Goal: Task Accomplishment & Management: Complete application form

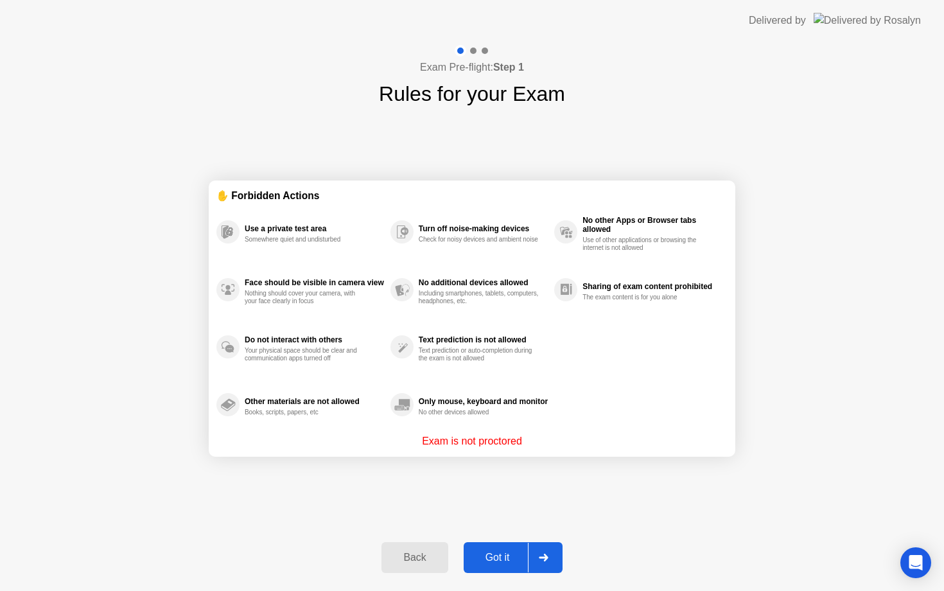
click at [503, 565] on button "Got it" at bounding box center [513, 557] width 99 height 31
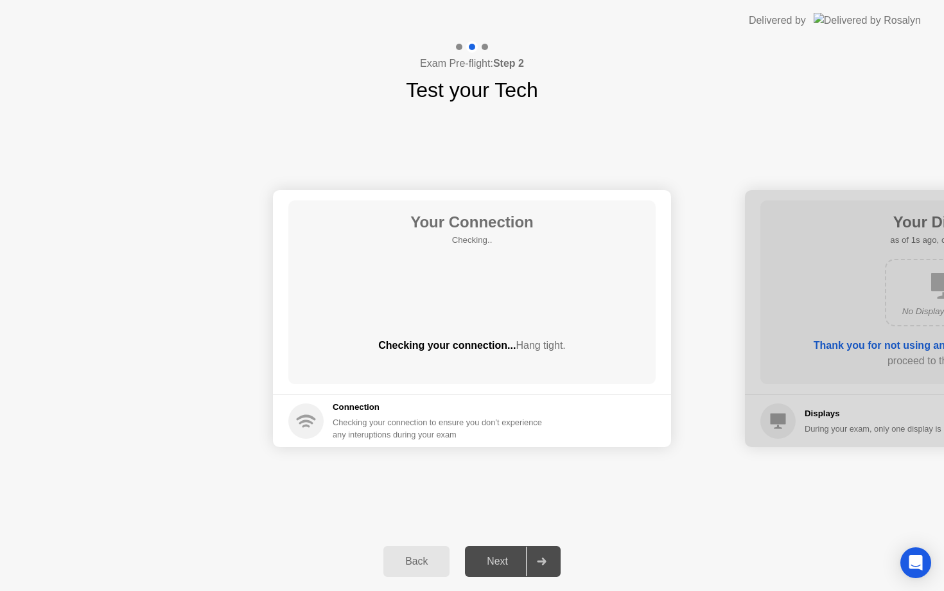
click at [511, 567] on div "Next" at bounding box center [497, 561] width 57 height 12
click at [857, 136] on div "Your Connection Checking.. Checking your connection... Hang tight. Connection C…" at bounding box center [472, 318] width 944 height 426
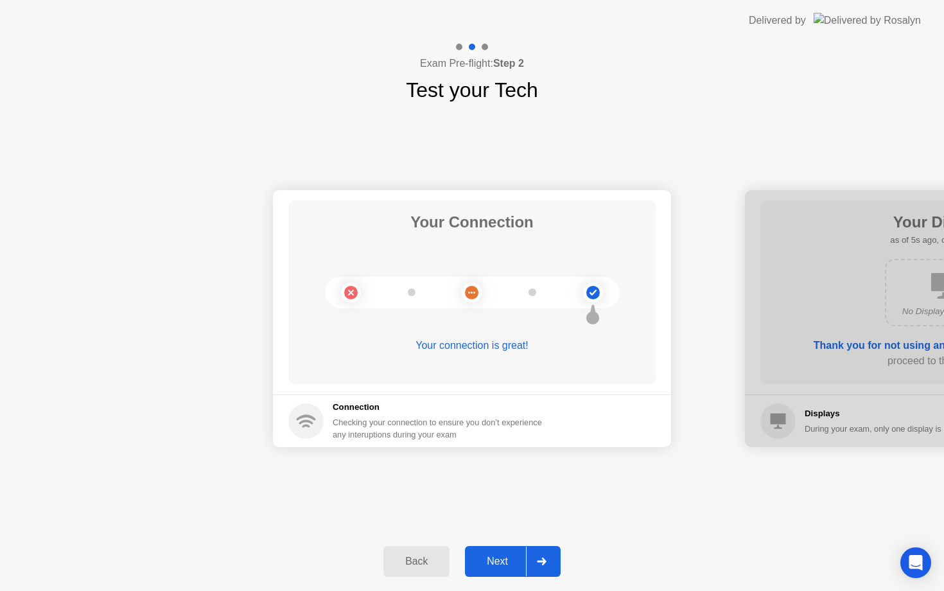
click at [502, 556] on div "Next" at bounding box center [497, 561] width 57 height 12
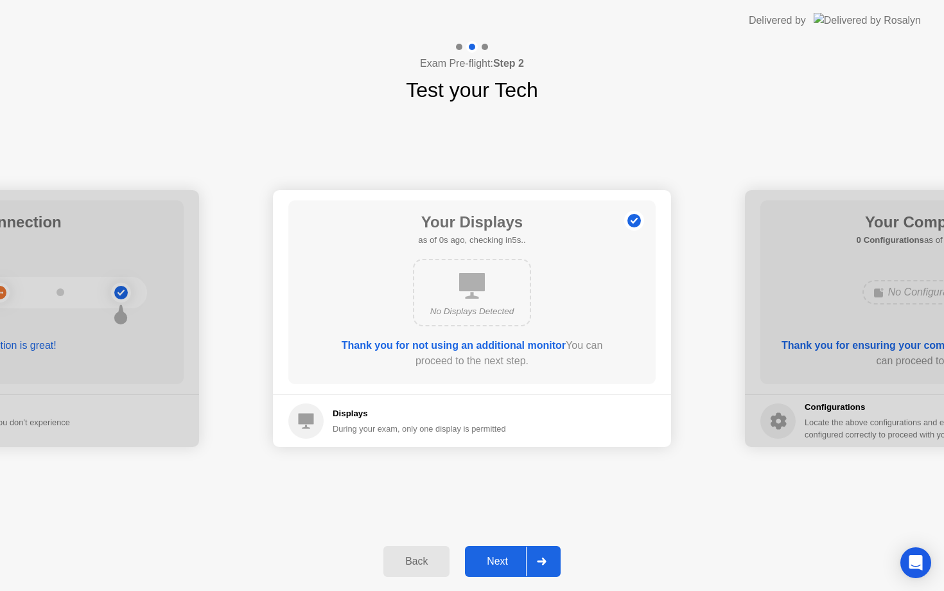
click at [502, 557] on div "Next" at bounding box center [497, 561] width 57 height 12
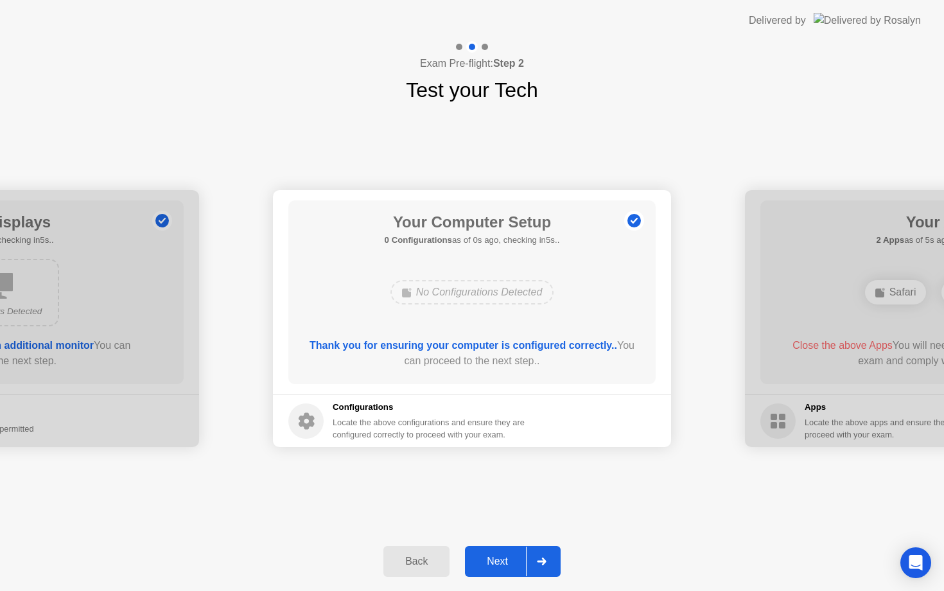
click at [502, 557] on div "Next" at bounding box center [497, 561] width 57 height 12
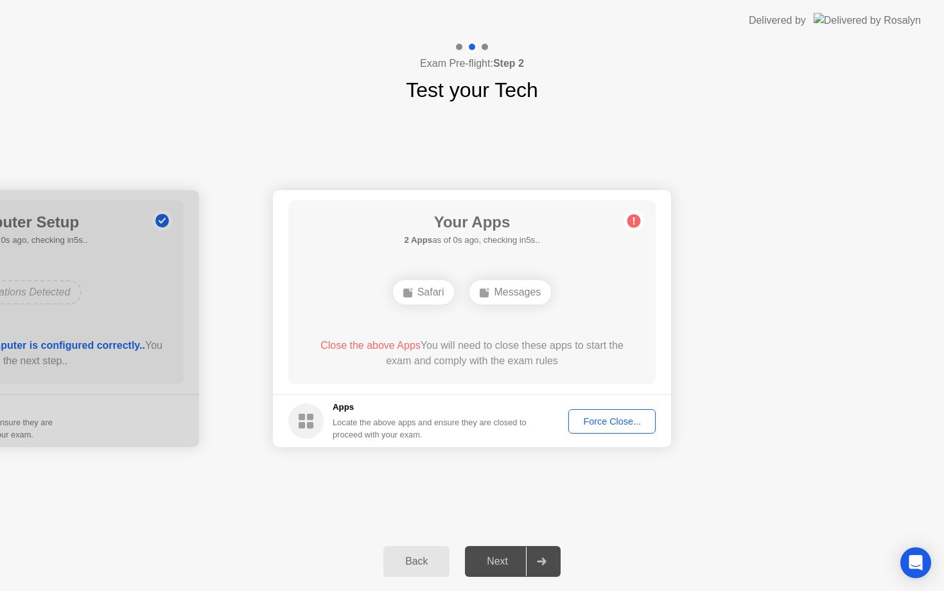
click at [502, 557] on div "Next" at bounding box center [497, 561] width 57 height 12
click at [595, 416] on div "Force Close..." at bounding box center [612, 421] width 78 height 10
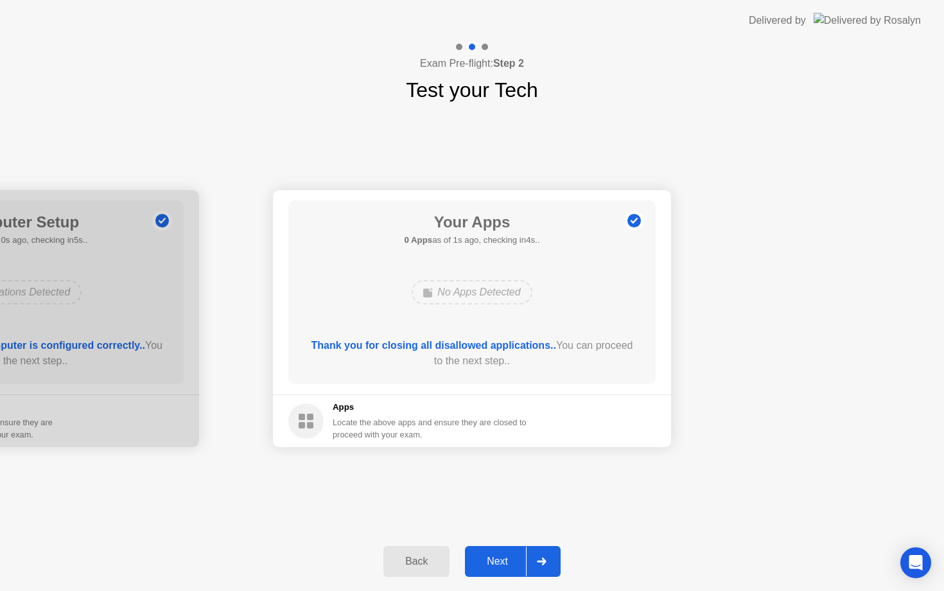
click at [498, 555] on div "Next" at bounding box center [497, 561] width 57 height 12
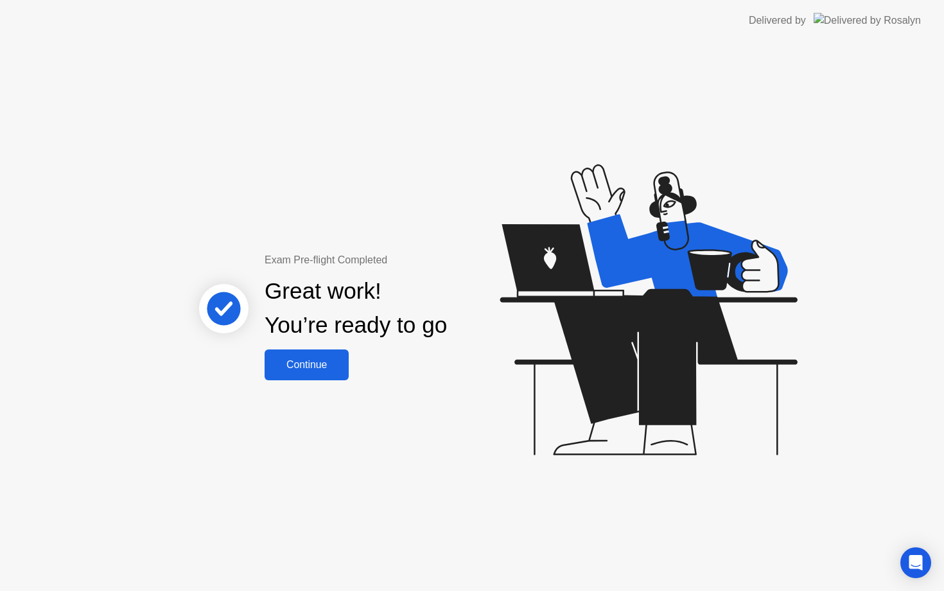
click at [328, 368] on div "Continue" at bounding box center [306, 365] width 76 height 12
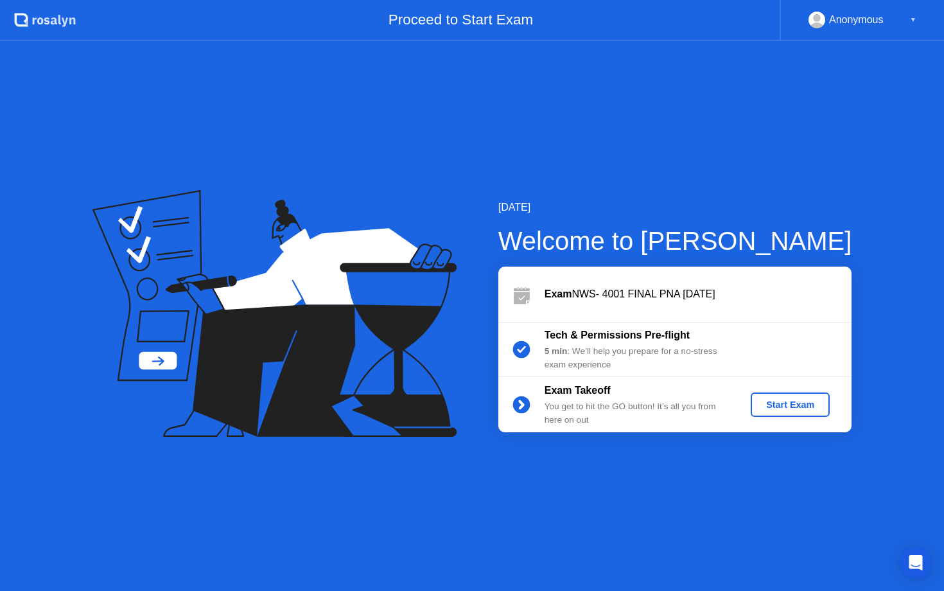
click at [786, 399] on div "Start Exam" at bounding box center [790, 404] width 69 height 10
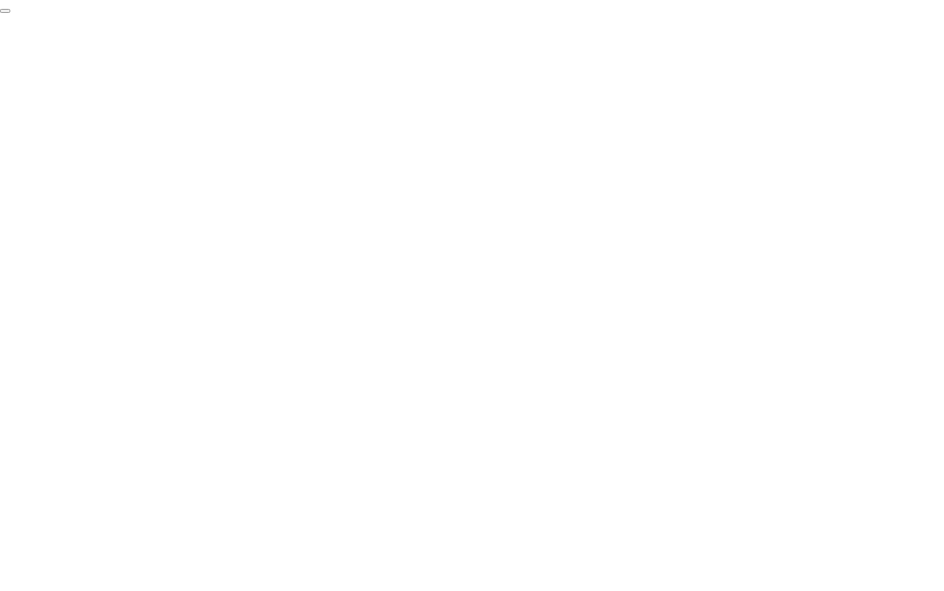
click div "End Proctoring Session"
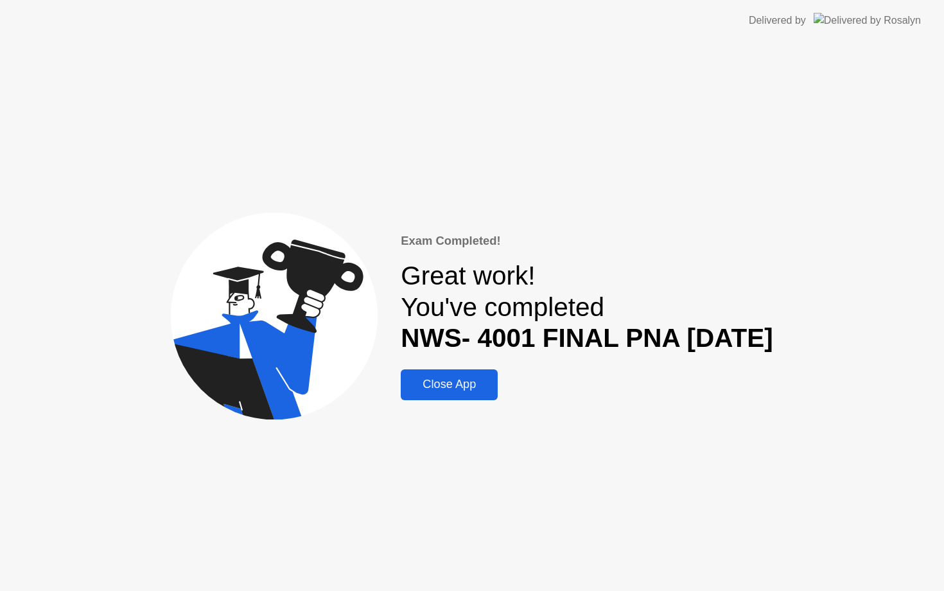
click at [471, 386] on div "Close App" at bounding box center [449, 384] width 89 height 13
